Goal: Find specific page/section: Find specific page/section

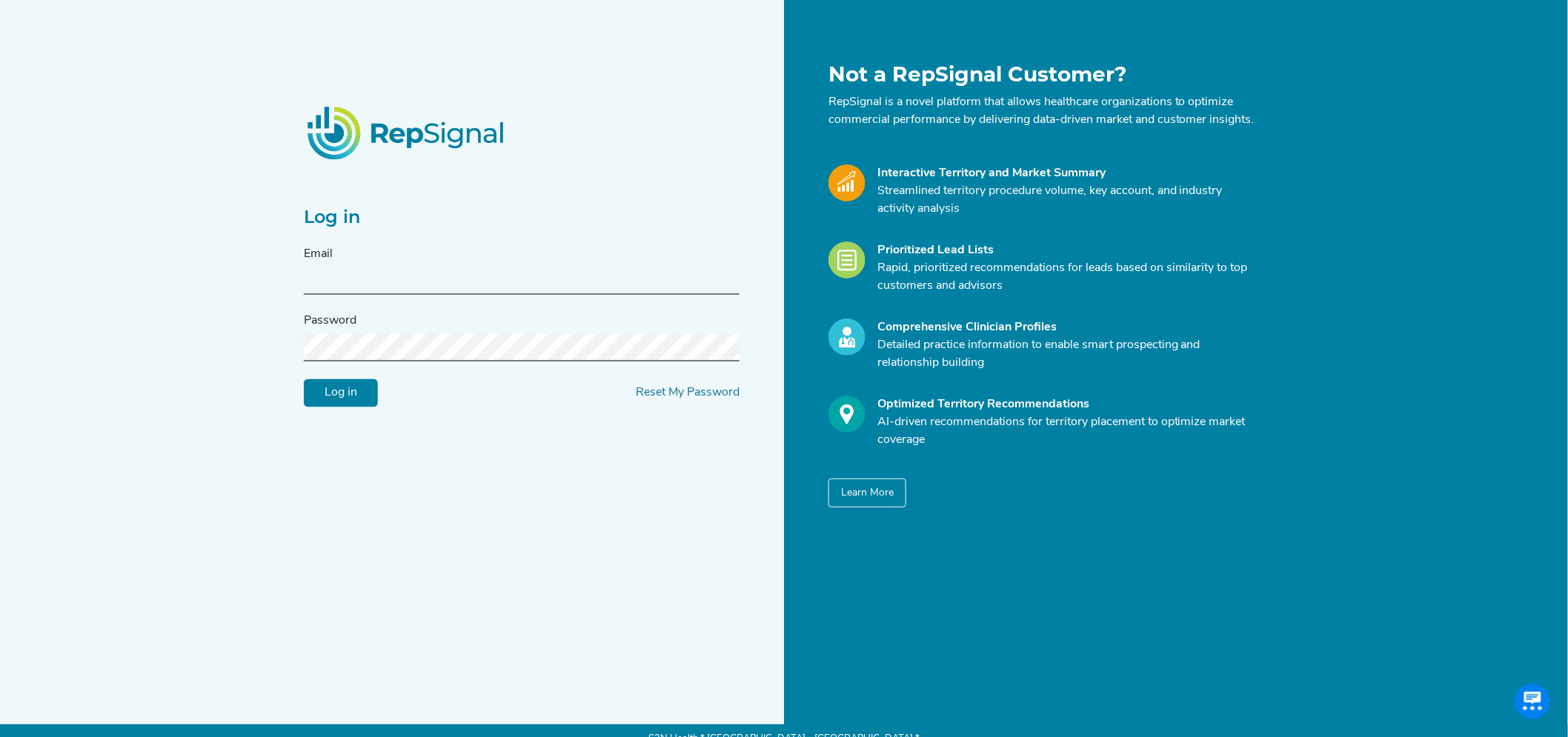
type input "mason@repsignal-admin.com"
click at [348, 403] on input "Log in" at bounding box center [341, 393] width 74 height 28
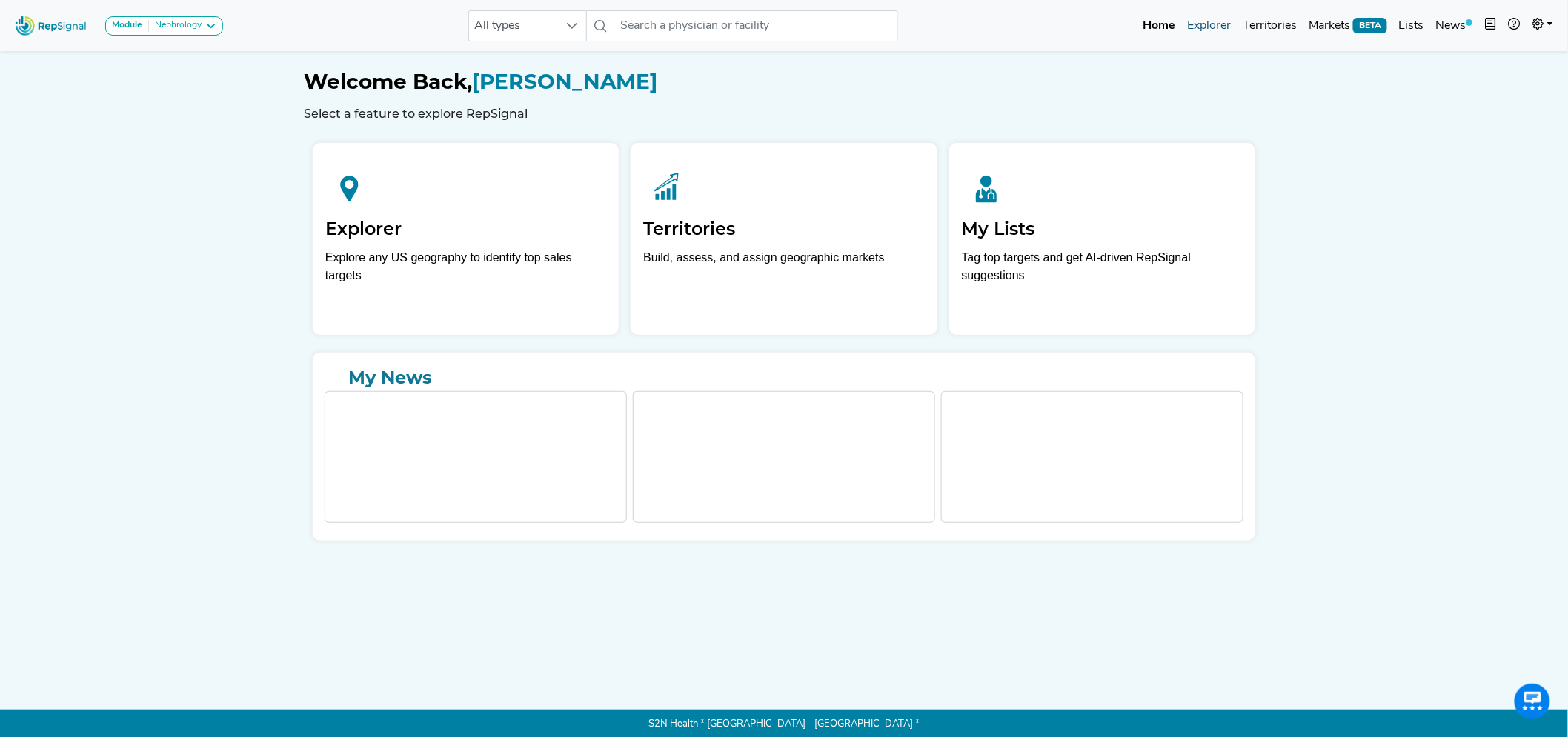
click at [1209, 27] on link "Explorer" at bounding box center [1208, 26] width 55 height 30
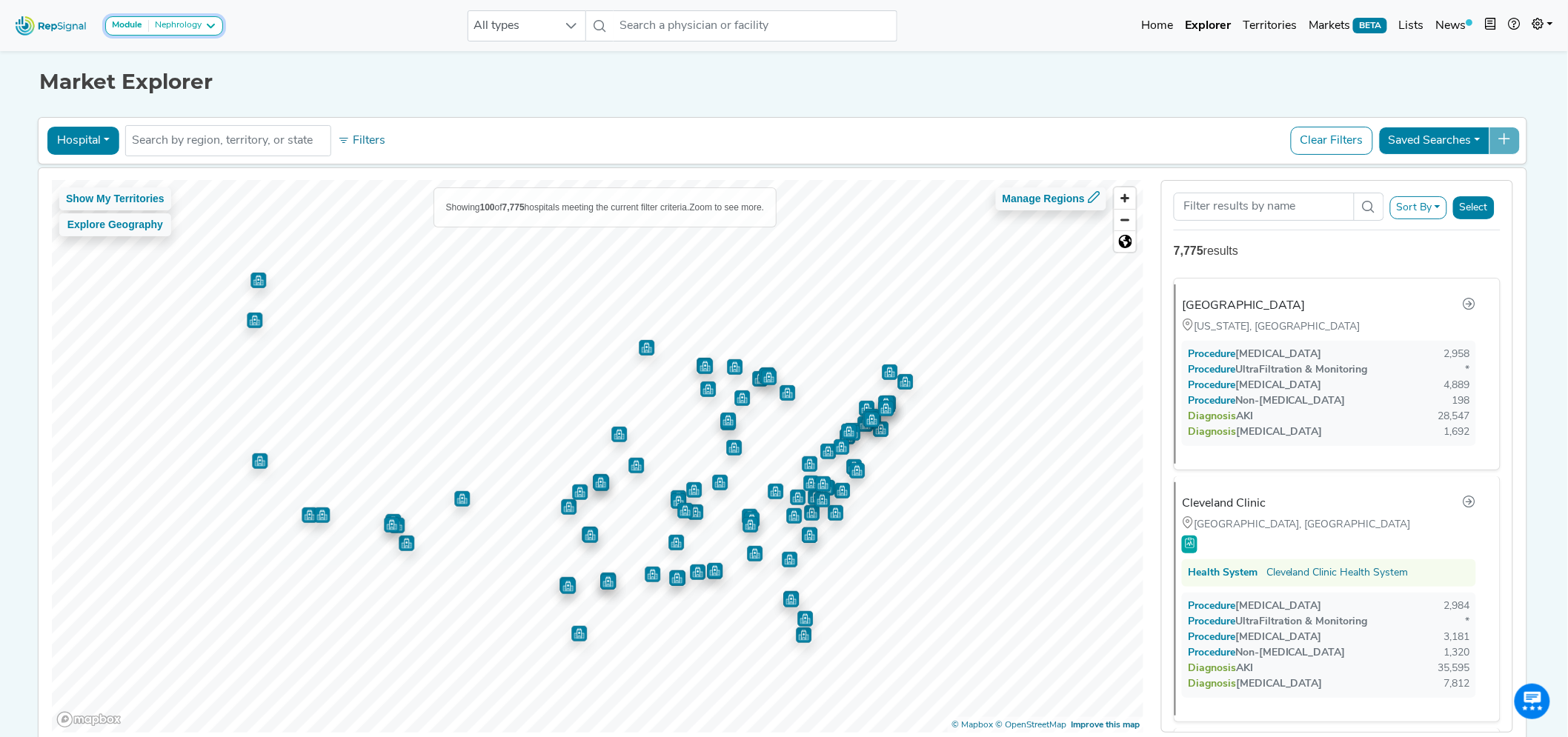
click at [163, 30] on div "Nephrology" at bounding box center [176, 26] width 53 height 12
click at [166, 26] on div "Nephrology" at bounding box center [176, 26] width 53 height 12
click at [1249, 328] on div "[US_STATE], [GEOGRAPHIC_DATA]" at bounding box center [1281, 327] width 186 height 17
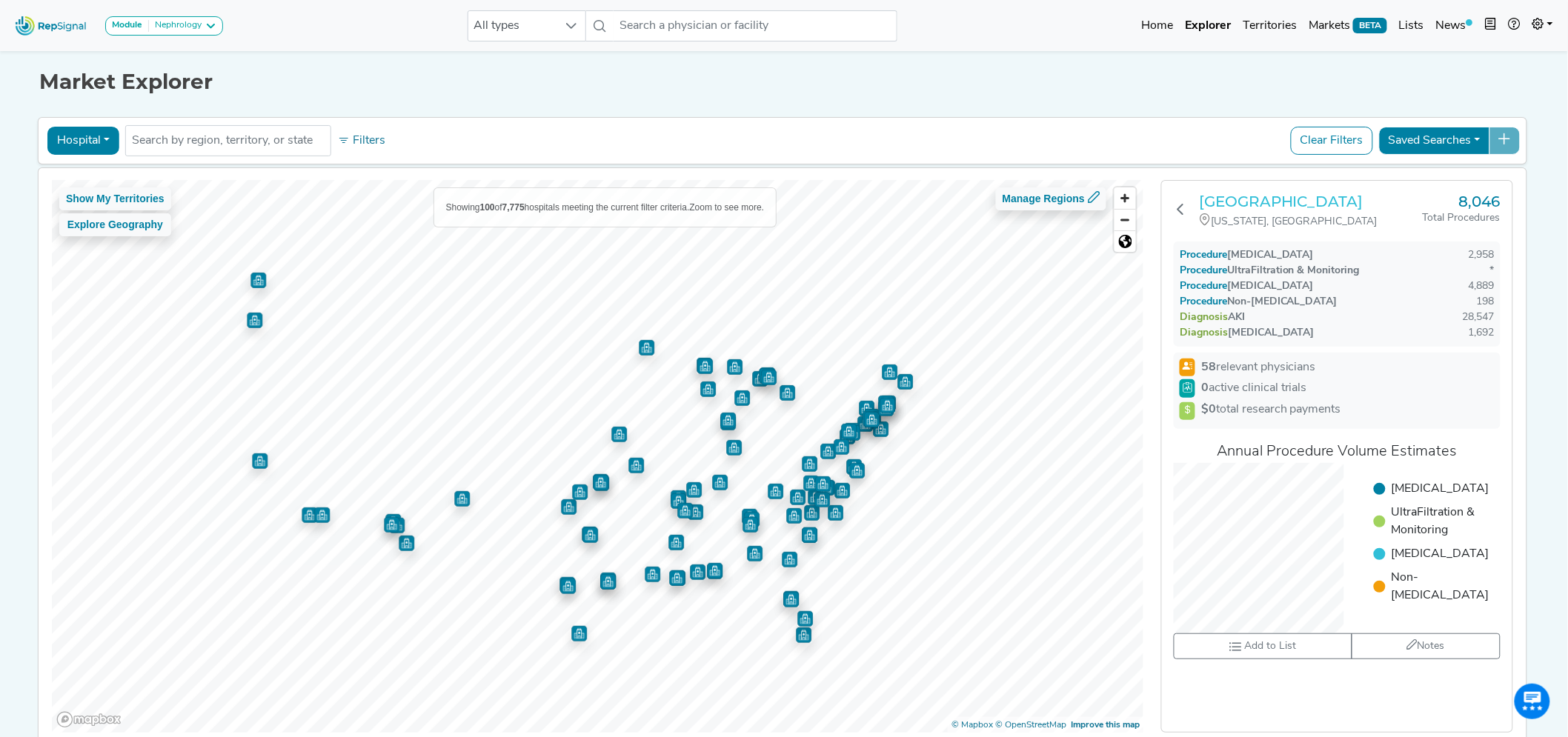
click at [1246, 200] on h3 "[GEOGRAPHIC_DATA]" at bounding box center [1311, 201] width 224 height 17
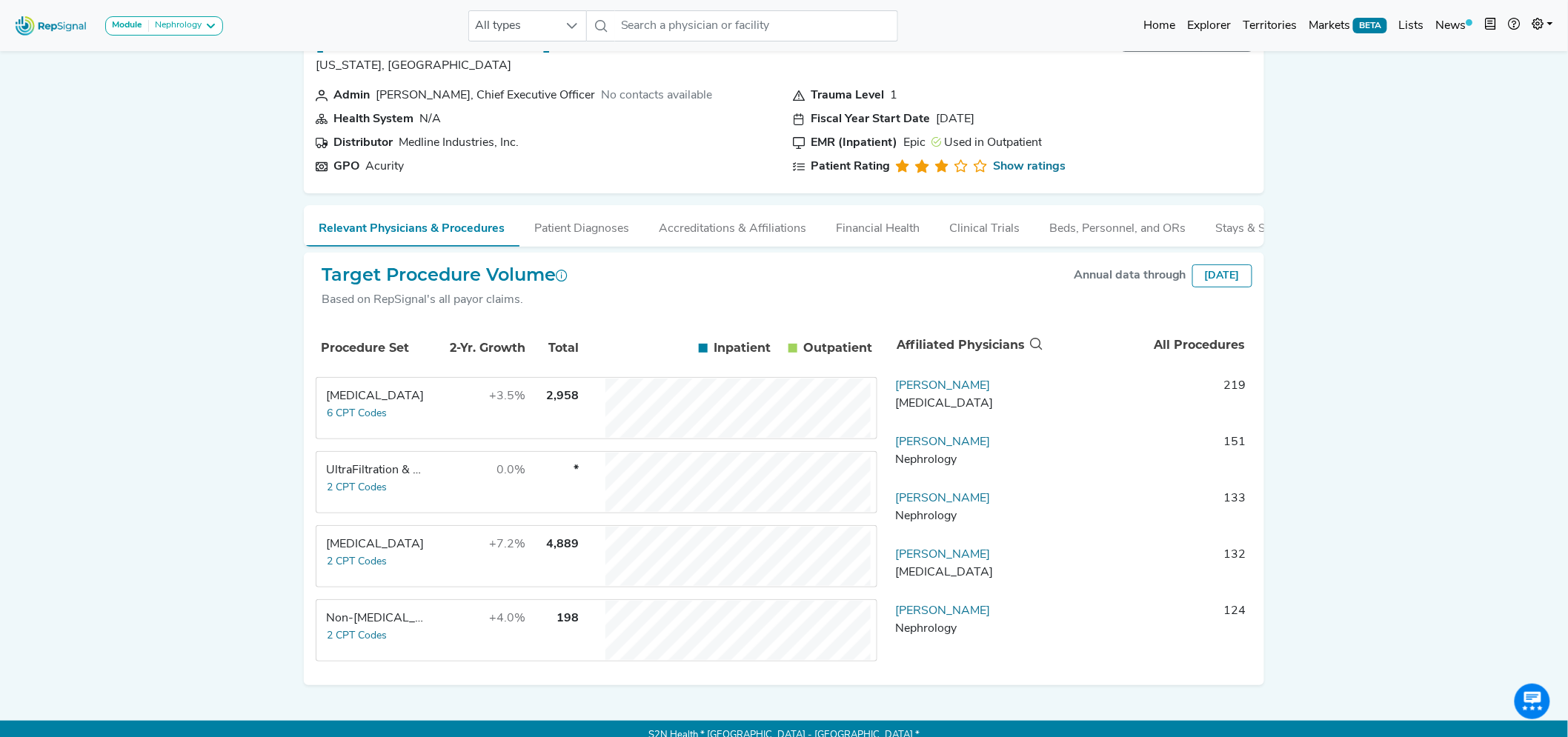
scroll to position [73, 0]
